Goal: Task Accomplishment & Management: Use online tool/utility

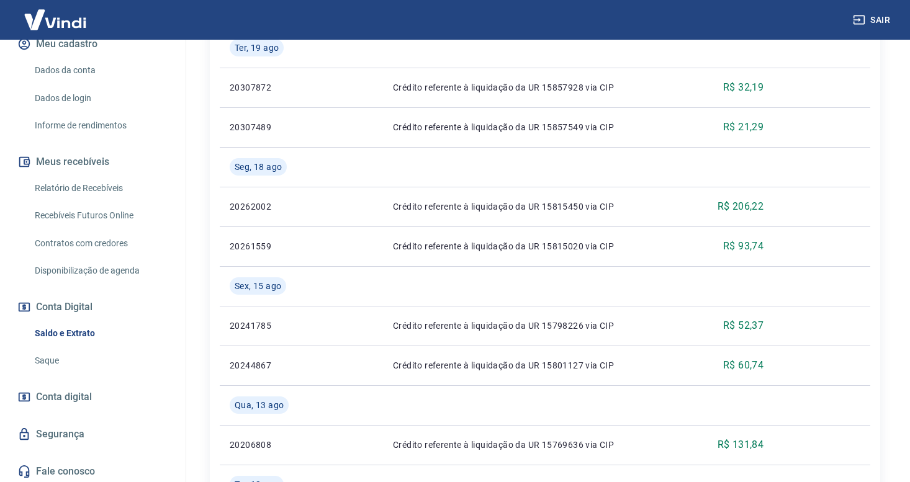
scroll to position [518, 0]
click at [42, 363] on link "Saque" at bounding box center [100, 360] width 141 height 25
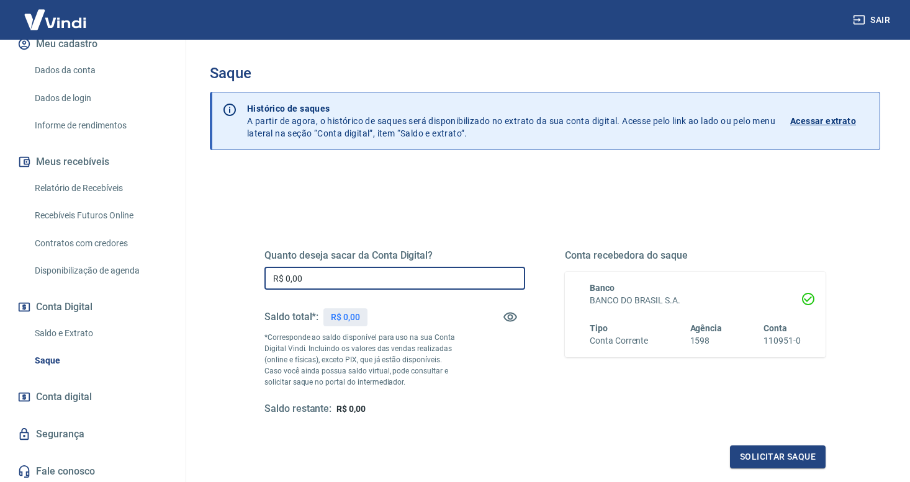
click at [324, 280] on input "R$ 0,00" at bounding box center [394, 278] width 261 height 23
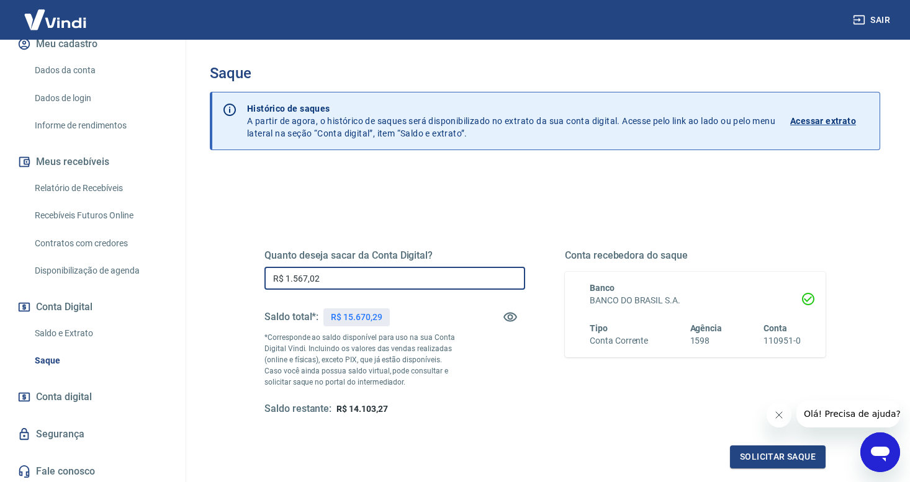
type input "R$ 15.670,29"
click at [473, 423] on div "Quanto deseja sacar da Conta Digital? R$ 15.670,29 ​ Saldo total*: R$ 15.670,29…" at bounding box center [544, 344] width 561 height 249
click at [525, 416] on div "Quanto deseja sacar da Conta Digital? R$ 15.670,29 ​ Saldo total*: R$ 15.670,29…" at bounding box center [544, 344] width 561 height 249
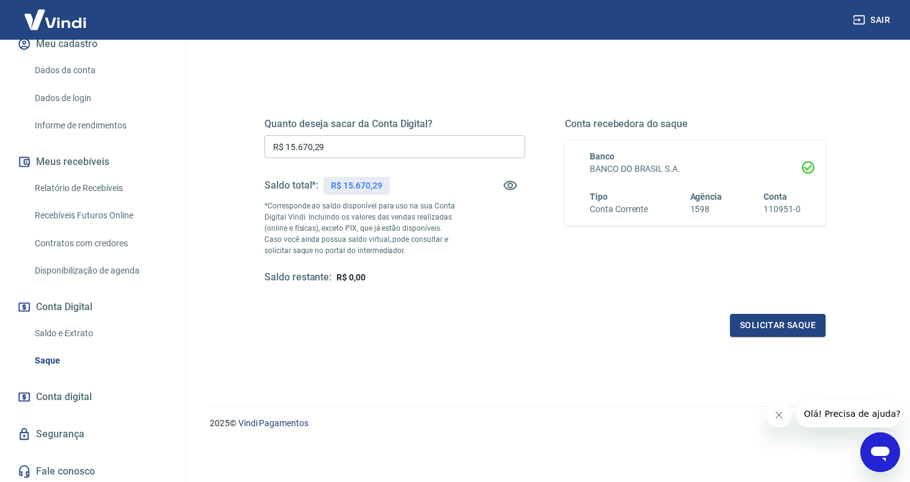
scroll to position [131, 0]
click at [784, 321] on button "Solicitar saque" at bounding box center [778, 326] width 96 height 23
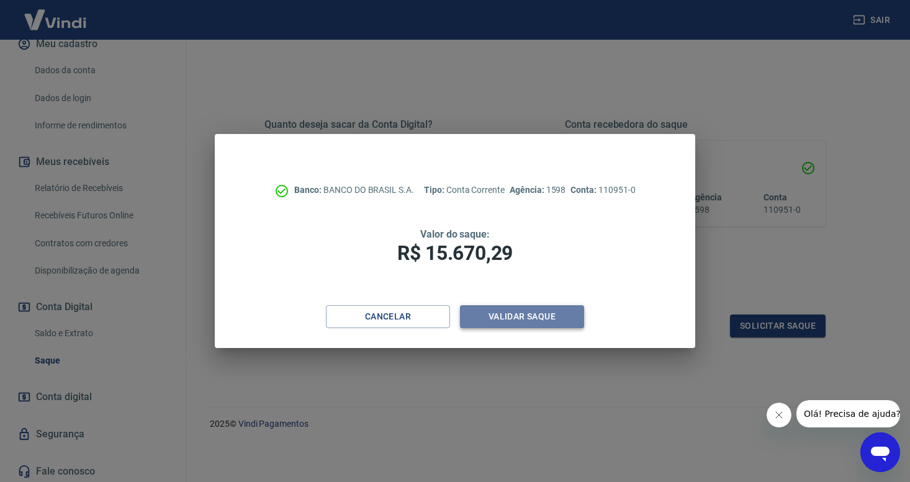
click at [550, 316] on button "Validar saque" at bounding box center [522, 316] width 124 height 23
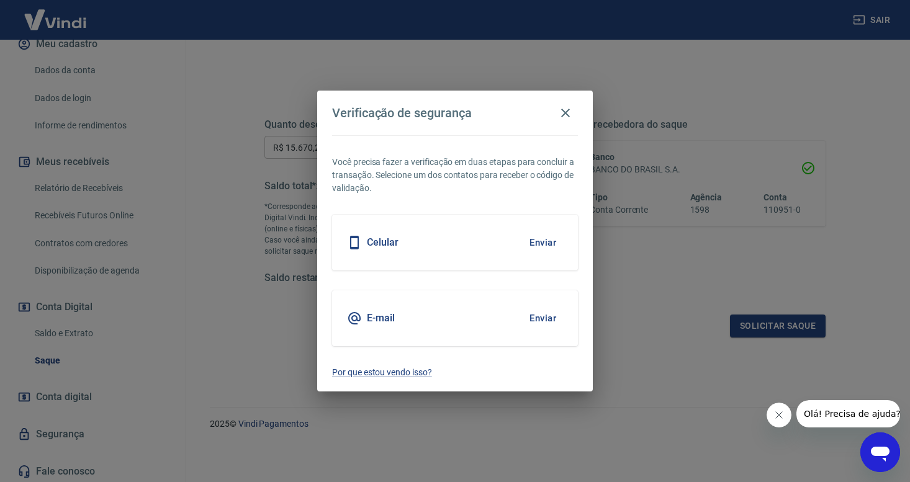
click at [485, 243] on div "Celular Enviar" at bounding box center [455, 243] width 246 height 56
click at [536, 241] on button "Enviar" at bounding box center [542, 243] width 40 height 26
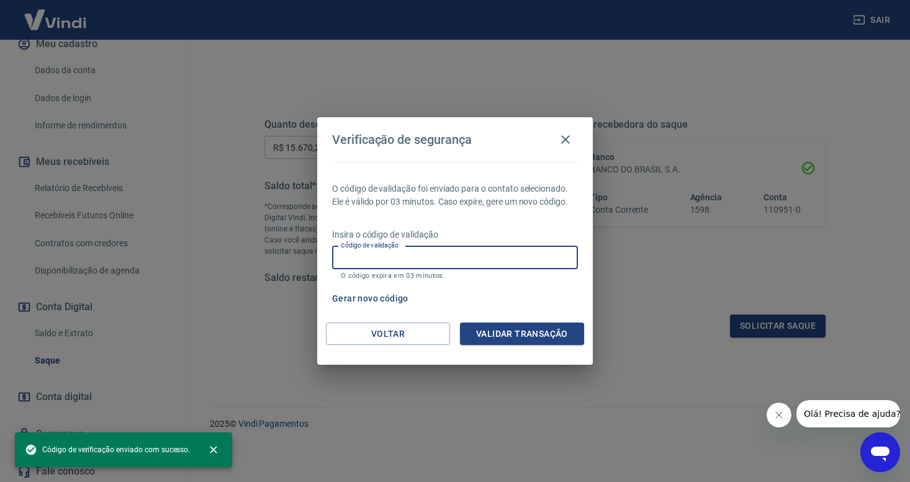
click at [510, 257] on input "Código de validação" at bounding box center [455, 257] width 246 height 23
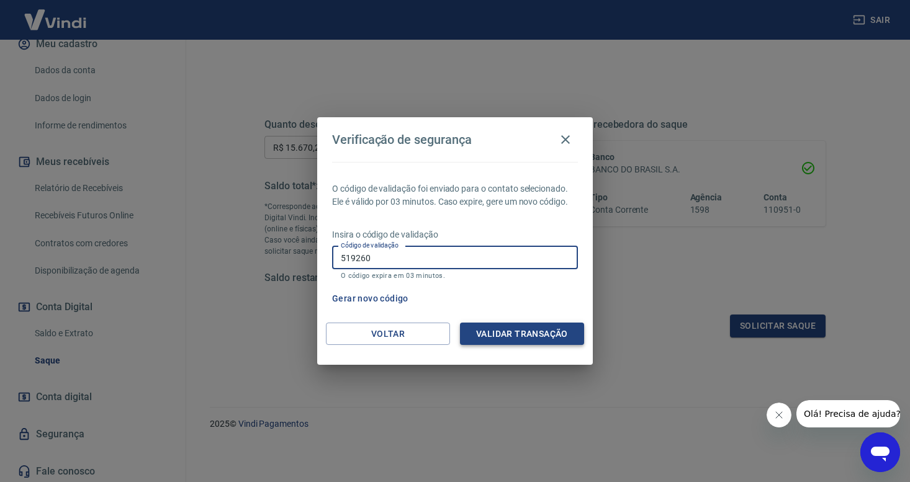
type input "519260"
click at [558, 334] on button "Validar transação" at bounding box center [522, 334] width 124 height 23
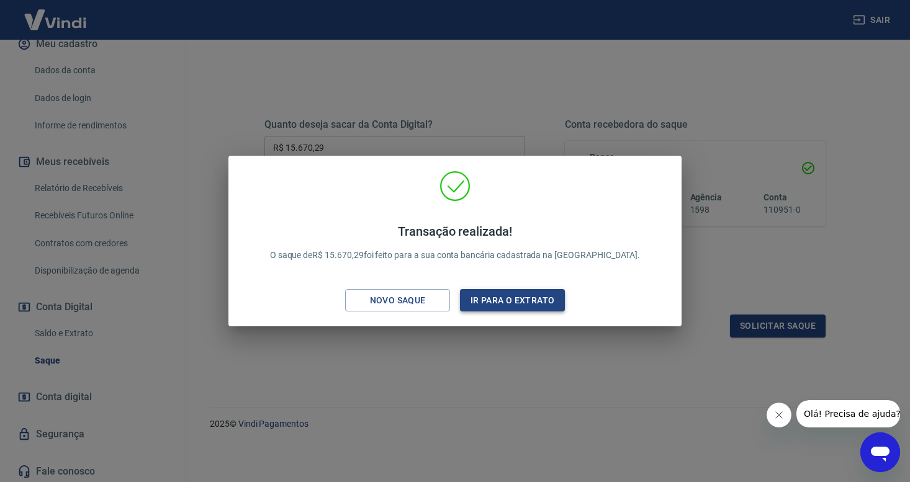
click at [508, 300] on button "Ir para o extrato" at bounding box center [512, 300] width 105 height 23
